Goal: Task Accomplishment & Management: Manage account settings

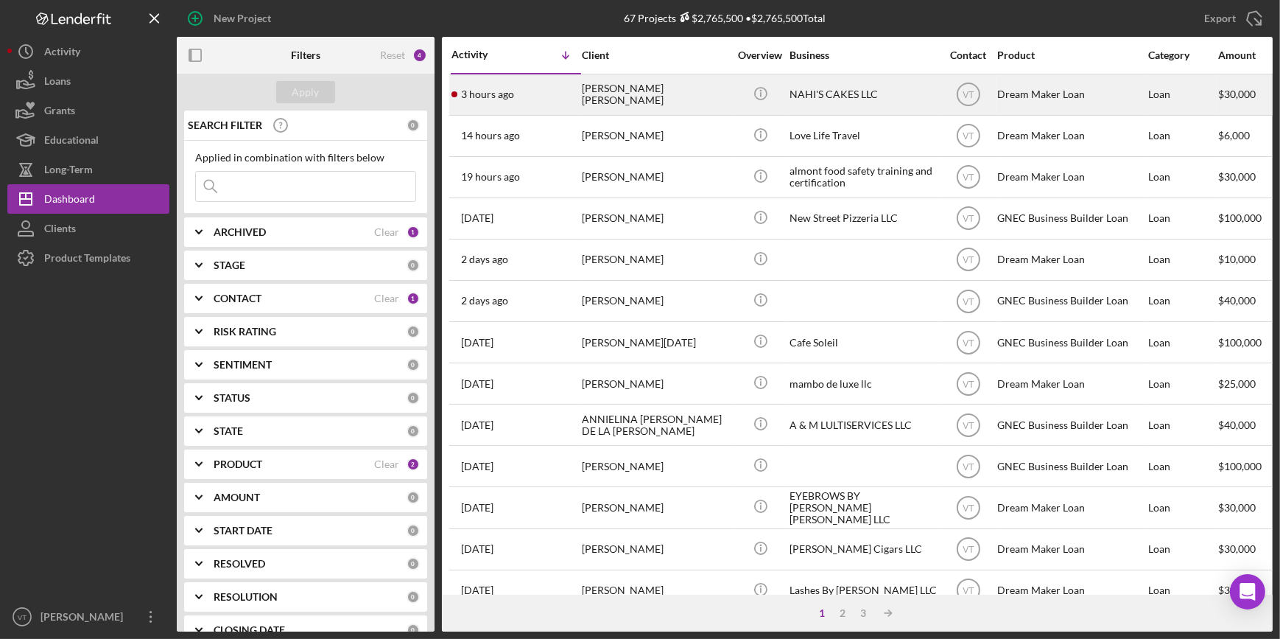
click at [651, 102] on div "[PERSON_NAME] [PERSON_NAME]" at bounding box center [655, 94] width 147 height 39
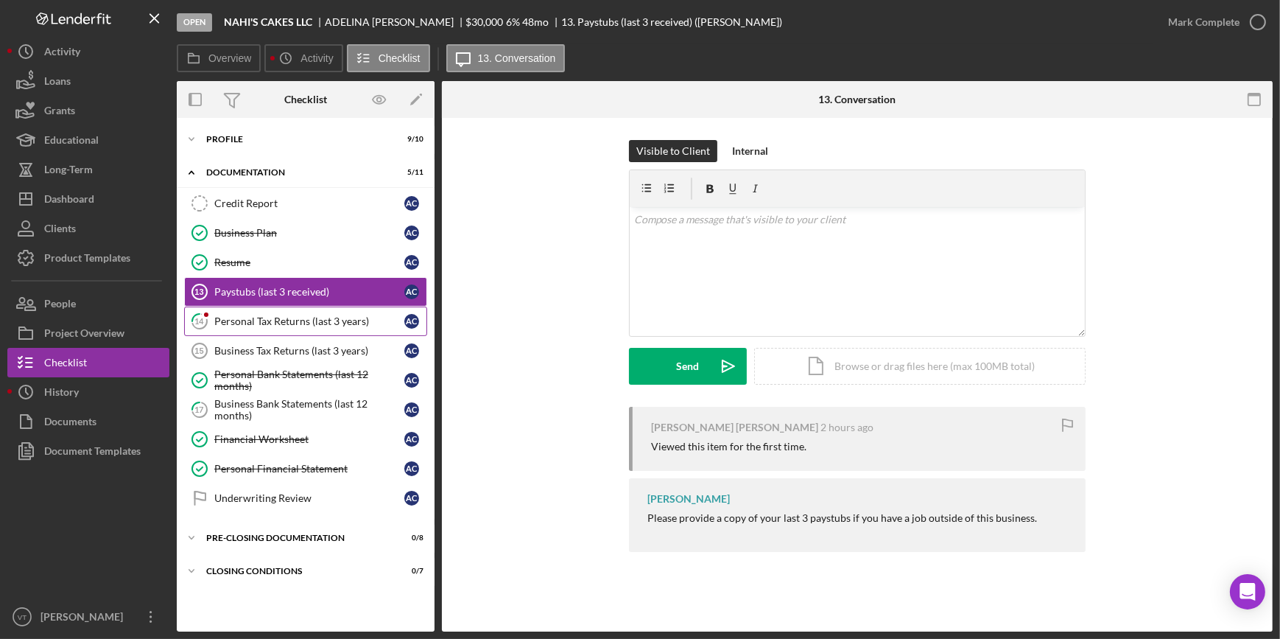
click at [231, 315] on div "Personal Tax Returns (last 3 years)" at bounding box center [309, 321] width 190 height 12
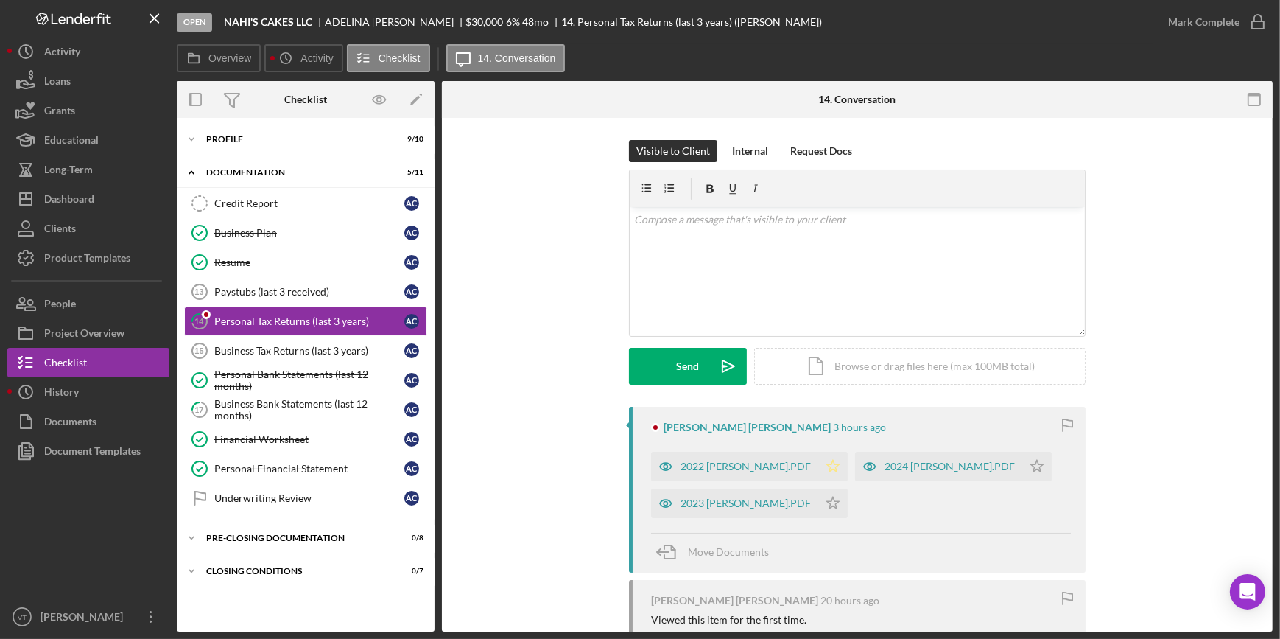
click at [822, 464] on icon "Icon/Star" at bounding box center [832, 466] width 29 height 29
click at [820, 509] on icon "Icon/Star" at bounding box center [832, 502] width 29 height 29
click at [1022, 462] on icon "Icon/Star" at bounding box center [1036, 466] width 29 height 29
click at [928, 461] on div "2024 [PERSON_NAME].PDF" at bounding box center [950, 466] width 130 height 12
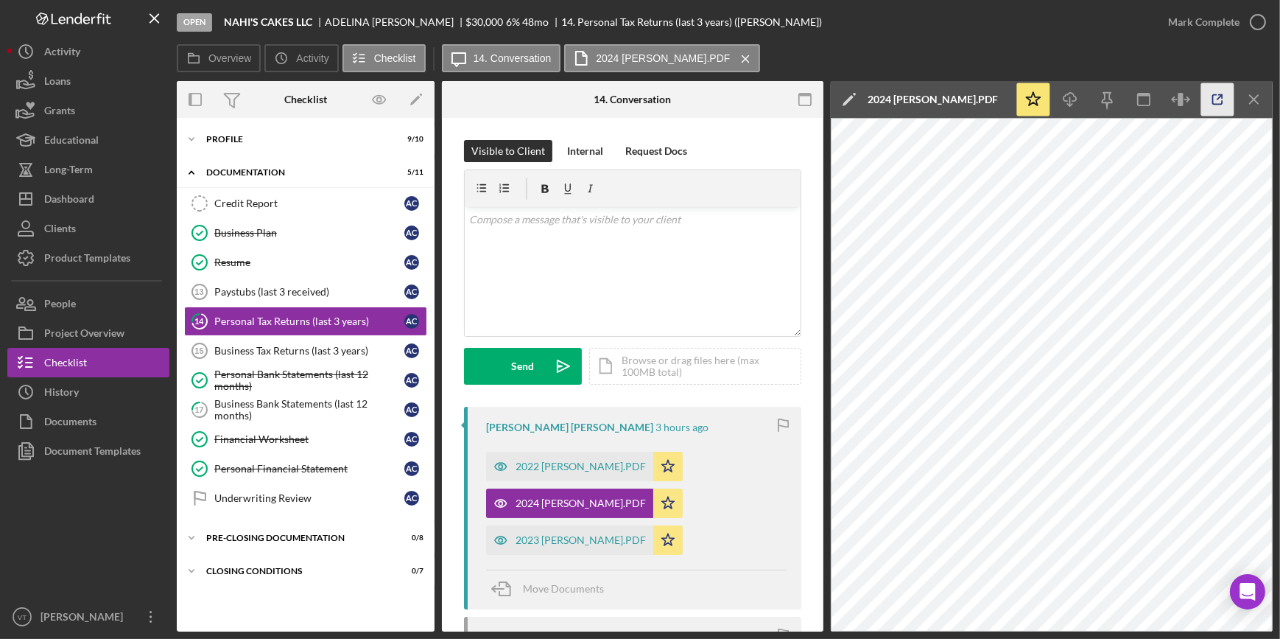
click at [1218, 94] on icon "button" at bounding box center [1217, 99] width 33 height 33
click at [1182, 20] on div "Mark Complete" at bounding box center [1203, 21] width 71 height 29
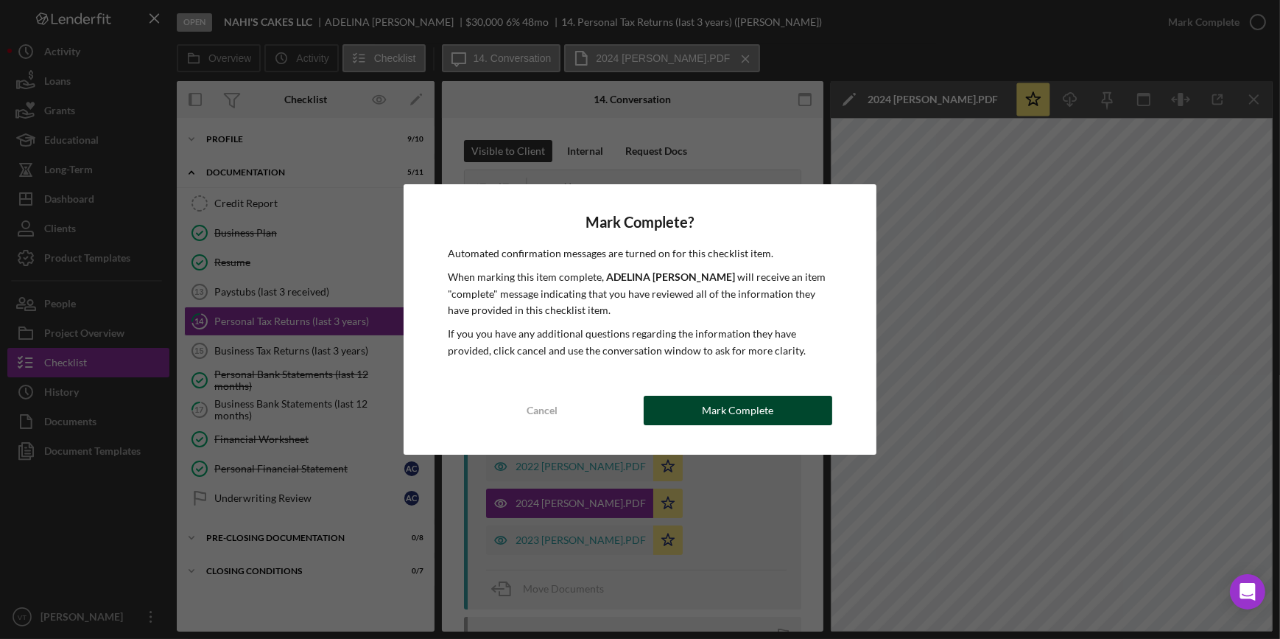
click at [720, 413] on div "Mark Complete" at bounding box center [737, 410] width 71 height 29
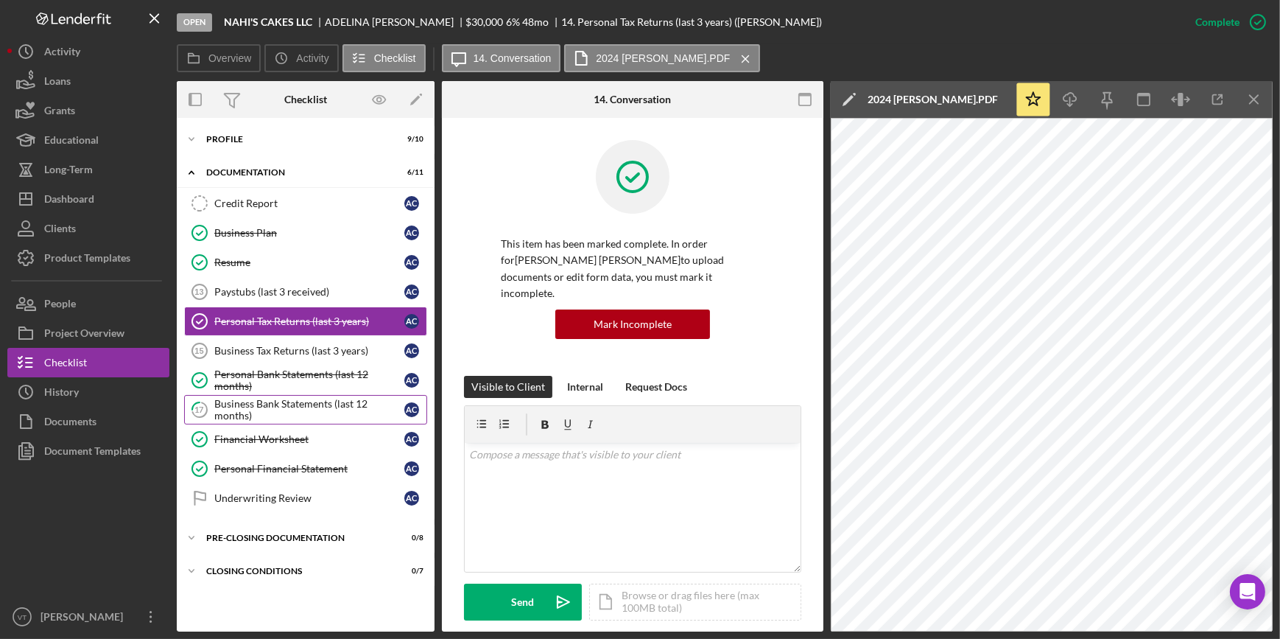
click at [284, 409] on div "Business Bank Statements (last 12 months)" at bounding box center [309, 410] width 190 height 24
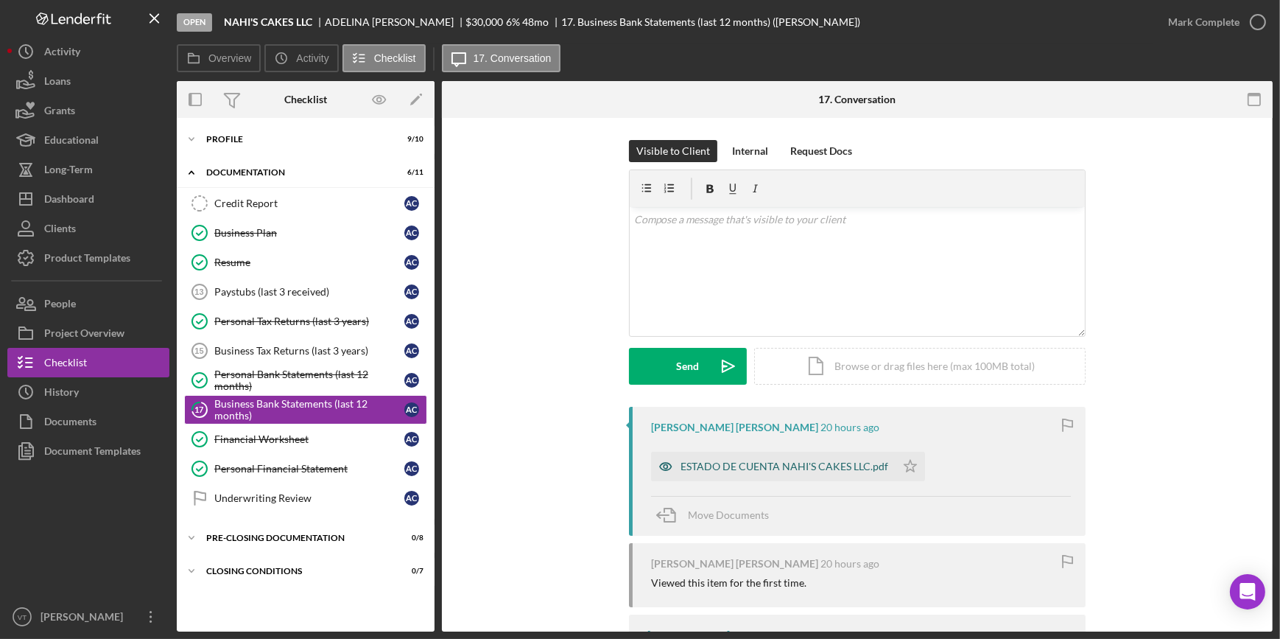
click at [802, 464] on div "ESTADO DE CUENTA NAHI'S CAKES LLC.pdf" at bounding box center [785, 466] width 208 height 12
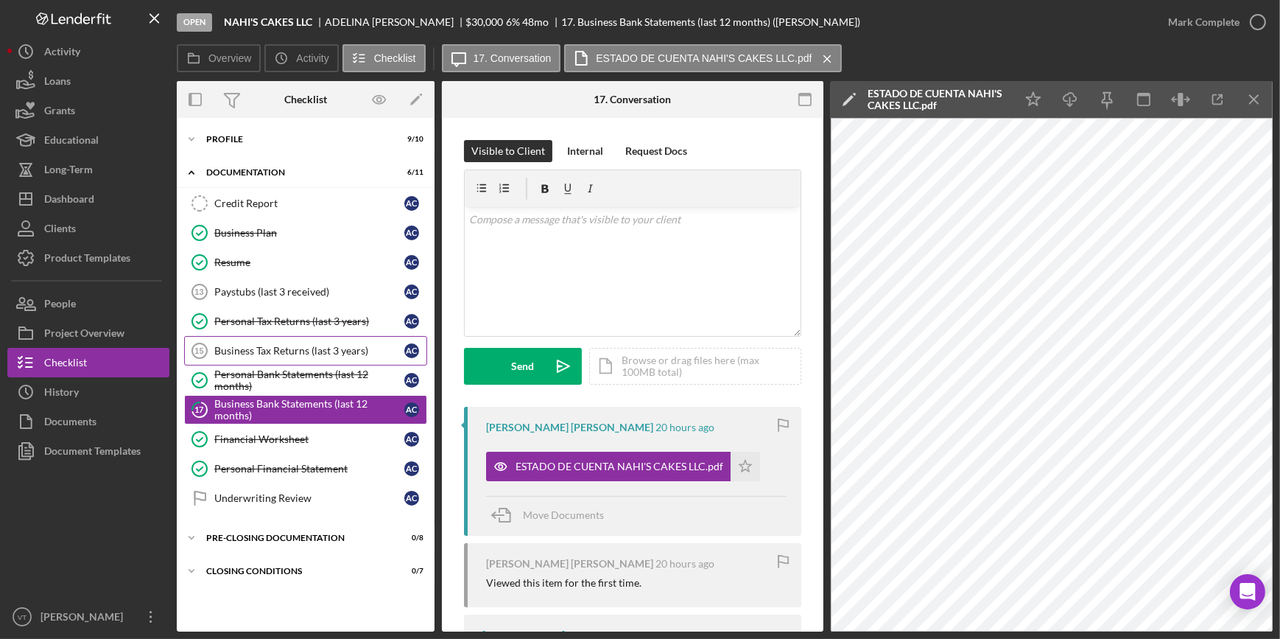
click at [278, 355] on div "Business Tax Returns (last 3 years)" at bounding box center [309, 351] width 190 height 12
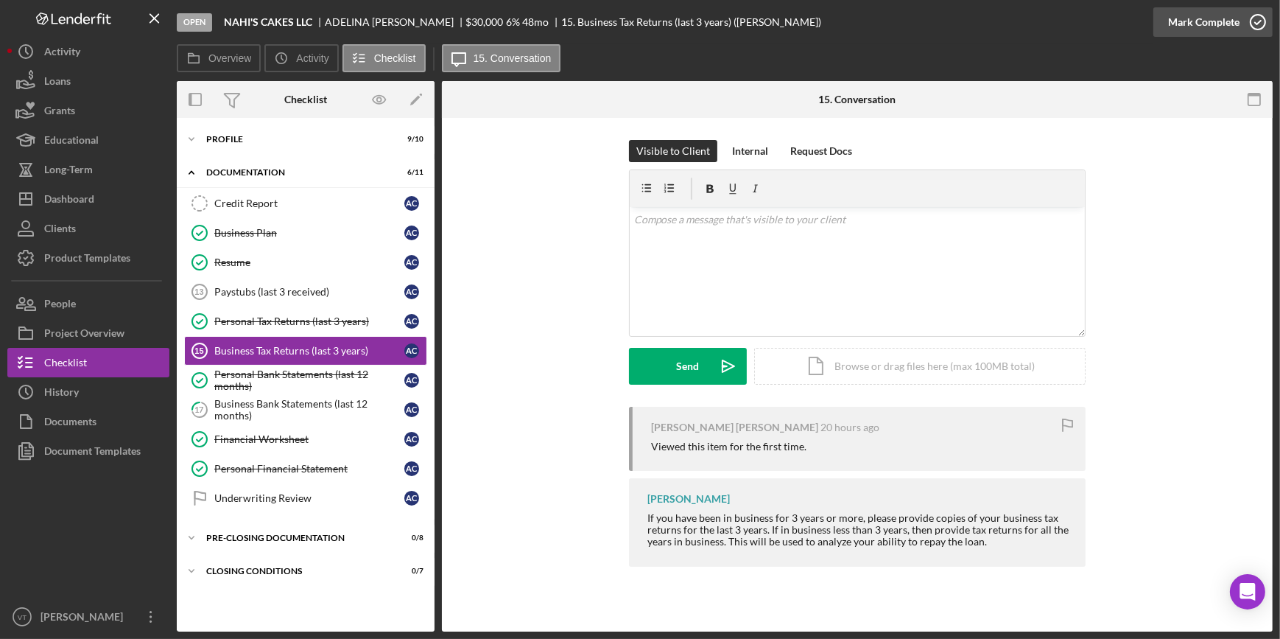
click at [1213, 21] on div "Mark Complete" at bounding box center [1203, 21] width 71 height 29
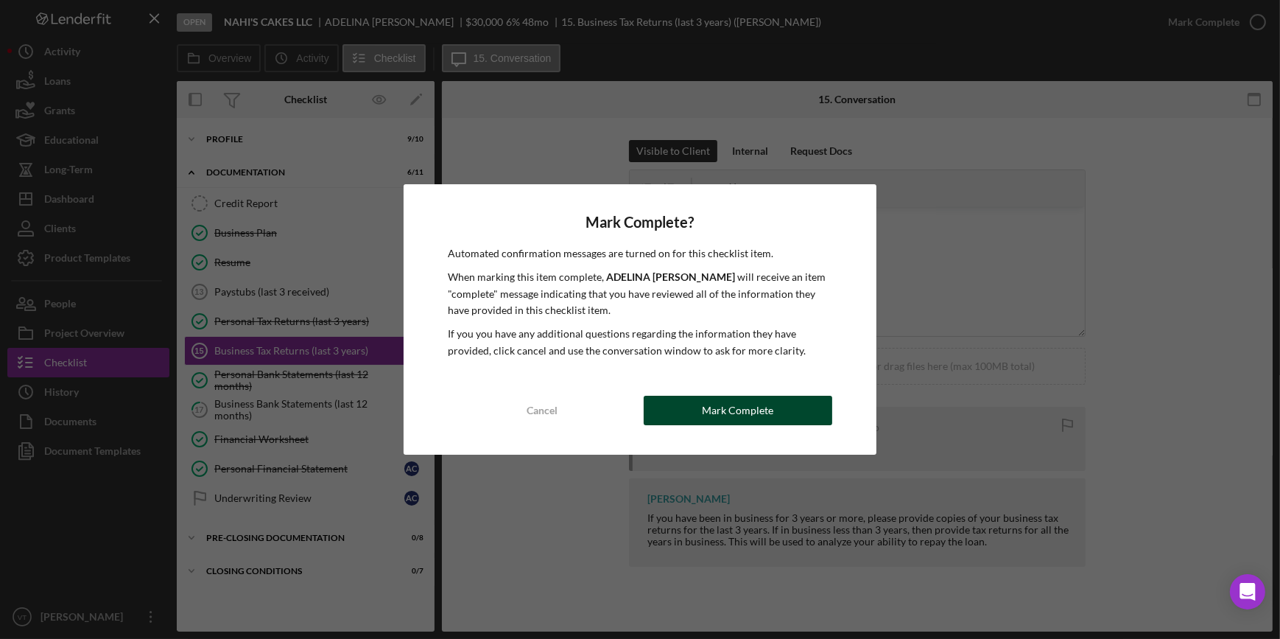
click at [723, 424] on div "Mark Complete" at bounding box center [737, 410] width 71 height 29
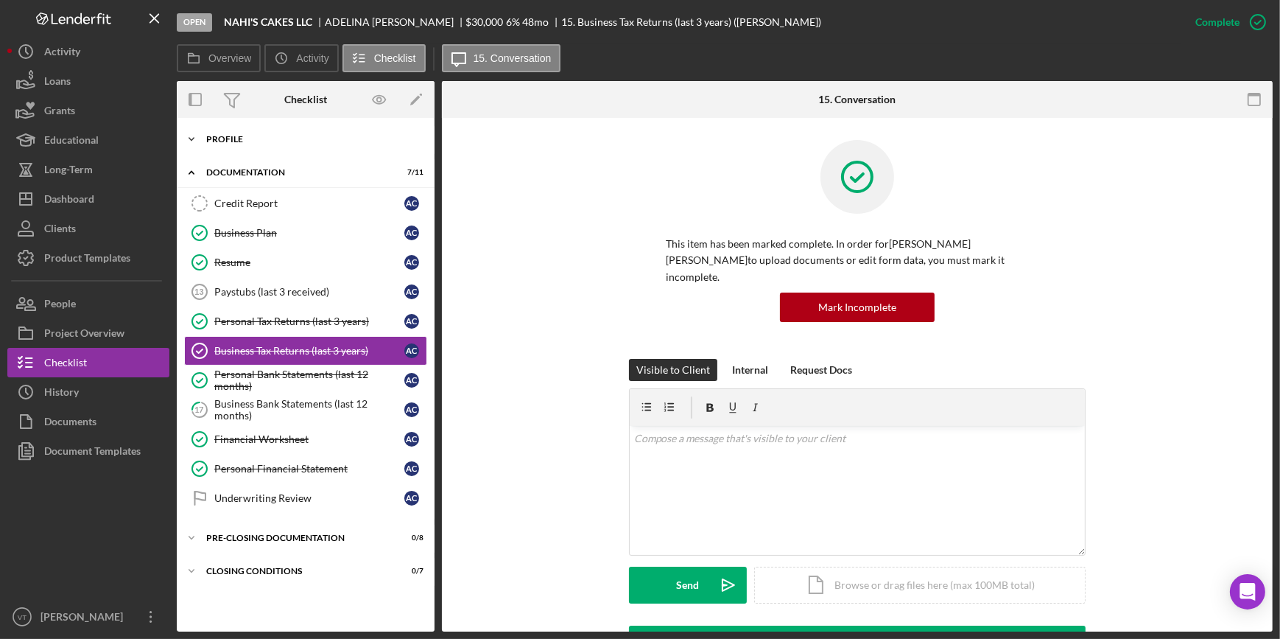
click at [197, 136] on icon "Icon/Expander" at bounding box center [191, 138] width 29 height 29
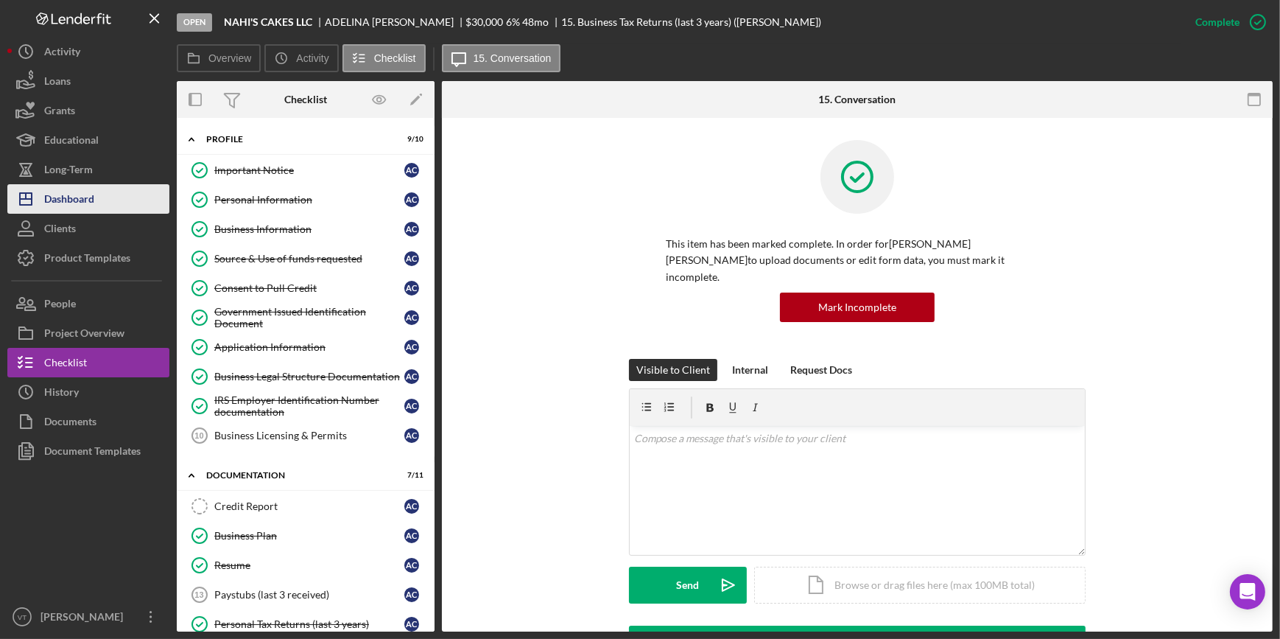
click at [91, 203] on div "Dashboard" at bounding box center [69, 200] width 50 height 33
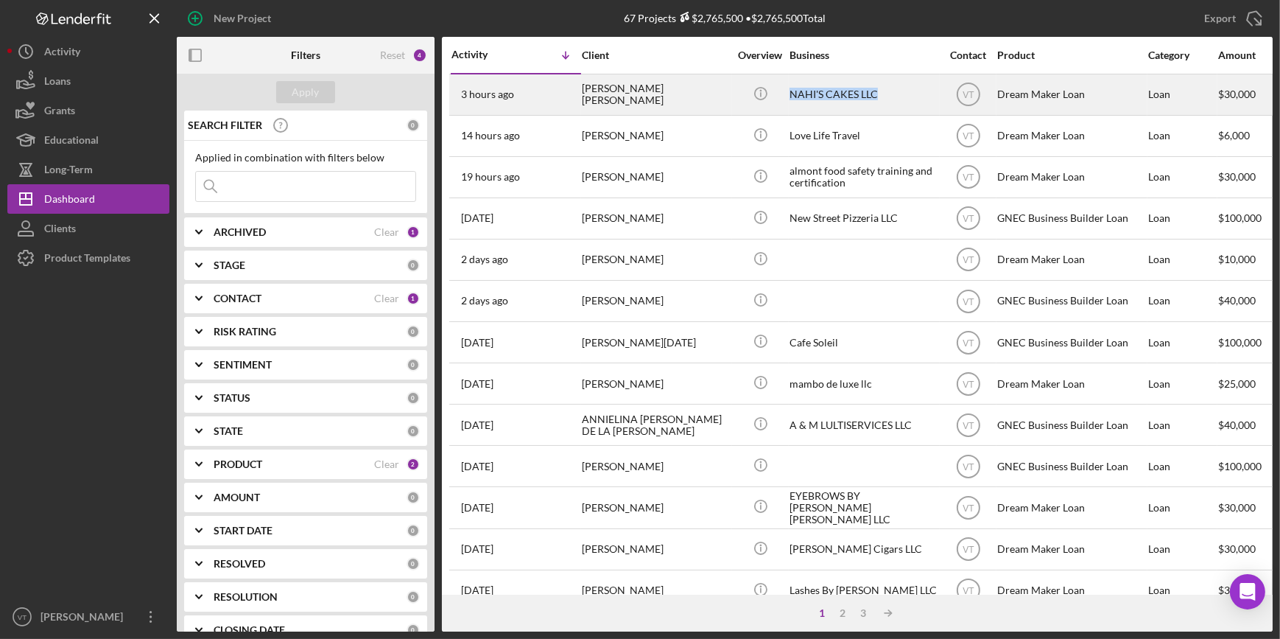
drag, startPoint x: 880, startPoint y: 95, endPoint x: 788, endPoint y: 99, distance: 92.2
click at [789, 99] on td "NAHI'S CAKES LLC" at bounding box center [864, 94] width 151 height 41
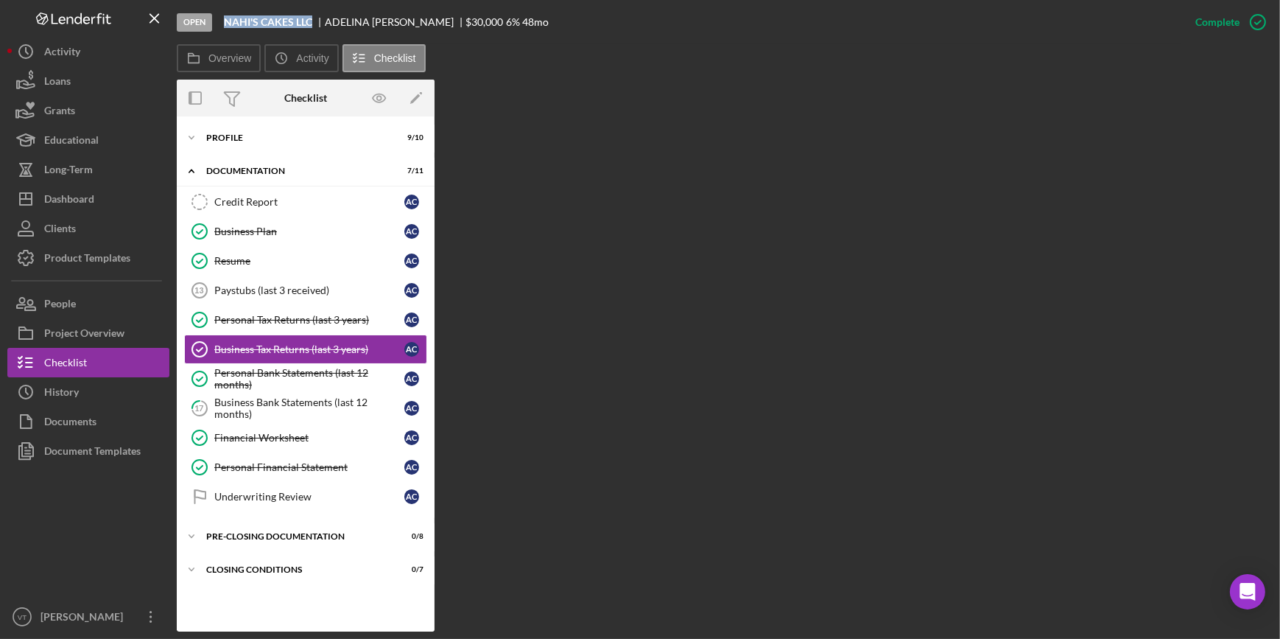
drag, startPoint x: 317, startPoint y: 22, endPoint x: 219, endPoint y: 24, distance: 98.0
click at [219, 24] on div "Open NAHI'S CAKES LLC [PERSON_NAME] [PERSON_NAME] $30,000 $30,000 6 % 48 mo" at bounding box center [679, 22] width 1004 height 44
copy b "NAHI'S CAKES LLC"
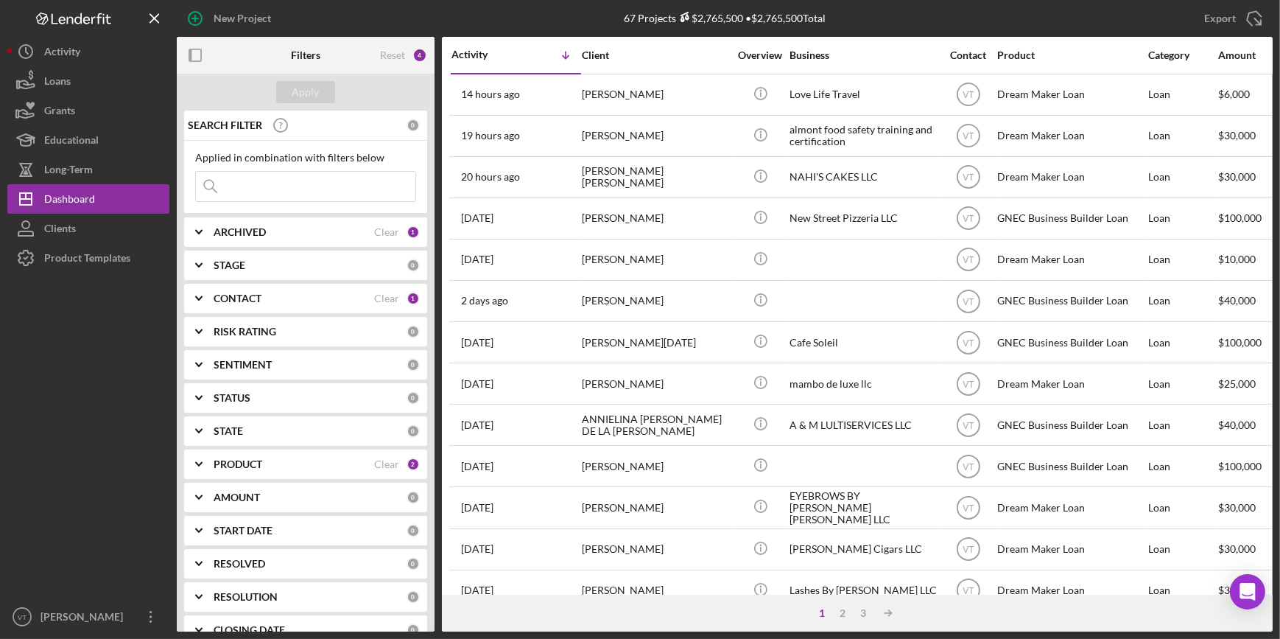
scroll to position [523, 0]
